Goal: Task Accomplishment & Management: Use online tool/utility

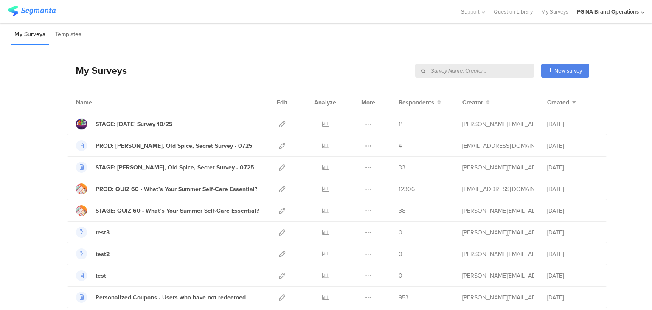
click at [496, 75] on input "text" at bounding box center [474, 71] width 119 height 14
type input "data"
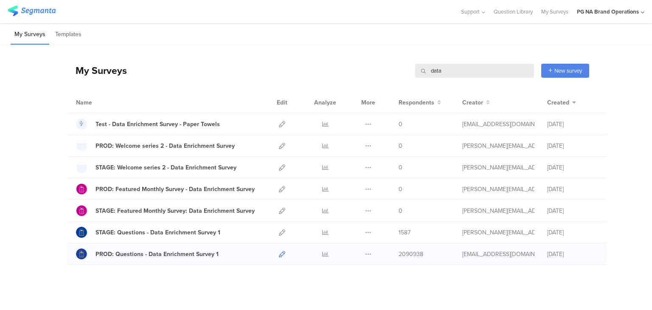
click at [279, 253] on icon at bounding box center [282, 254] width 6 height 6
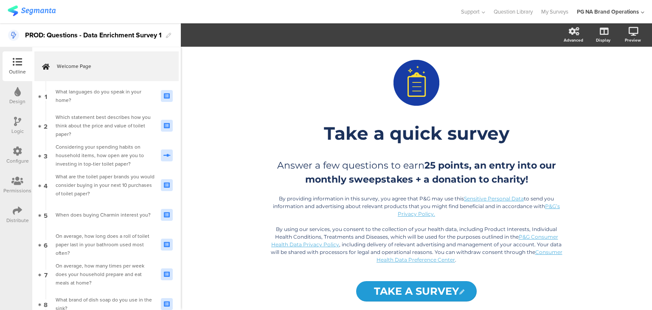
click at [15, 155] on icon at bounding box center [17, 150] width 9 height 9
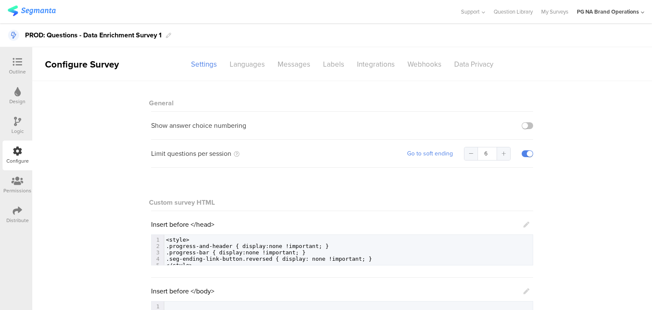
click at [361, 73] on sg-section-page-header "Configure Survey Settings Languages Messages Labels Integrations Webhooks Data …" at bounding box center [342, 64] width 620 height 34
click at [363, 69] on div "Integrations" at bounding box center [376, 64] width 51 height 15
